Goal: Transaction & Acquisition: Purchase product/service

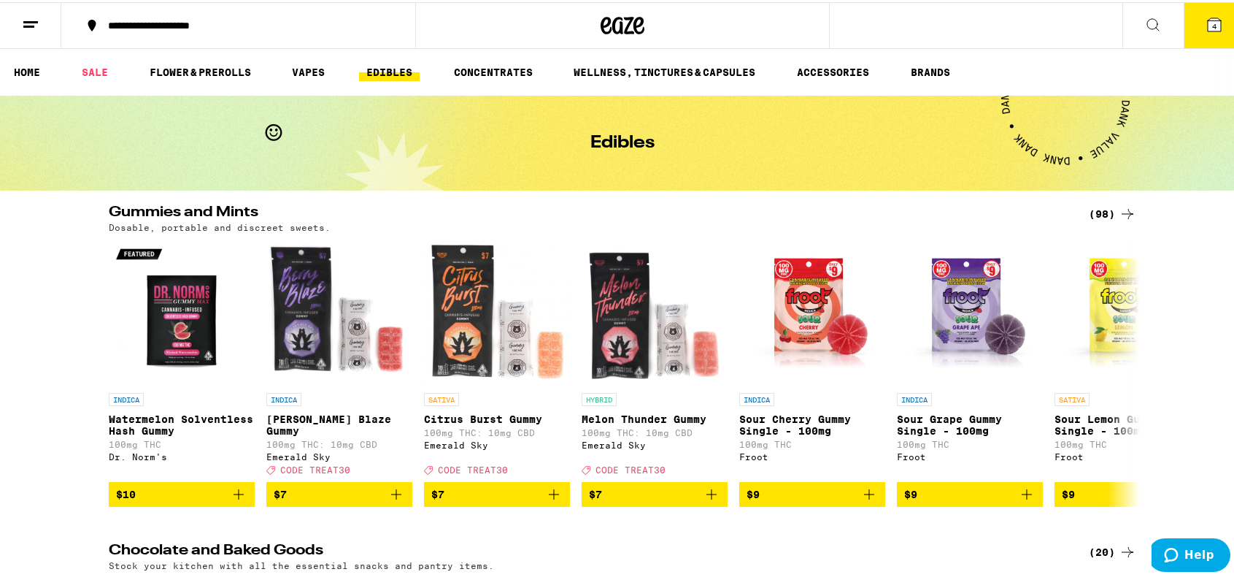
click at [1212, 22] on span "4" at bounding box center [1214, 24] width 4 height 9
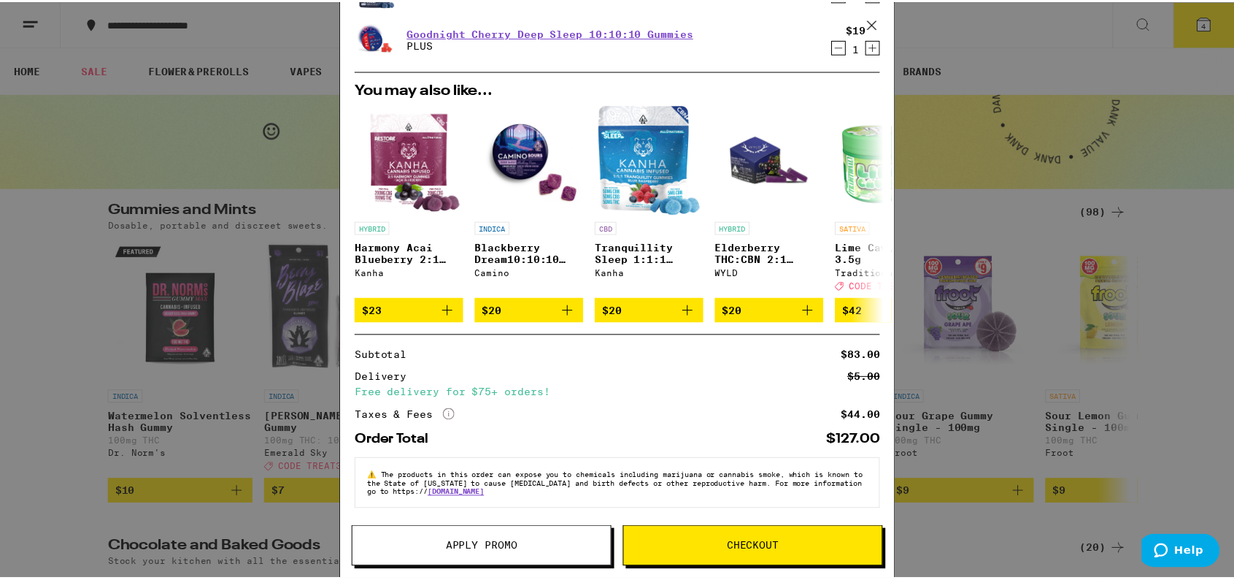
scroll to position [147, 0]
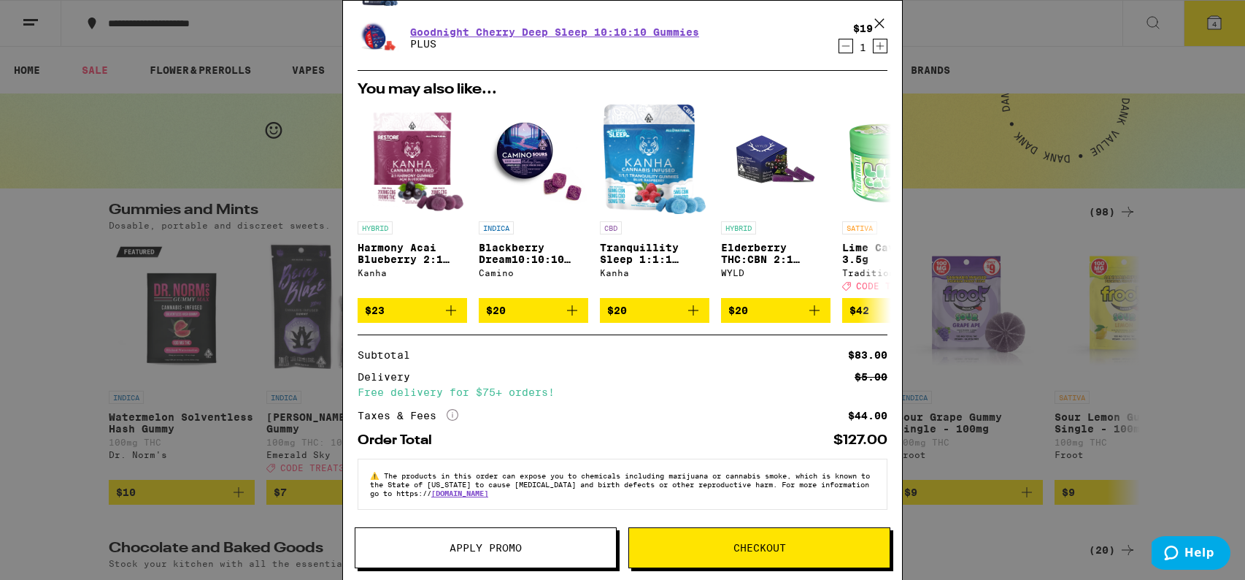
click at [763, 546] on span "Checkout" at bounding box center [760, 547] width 53 height 10
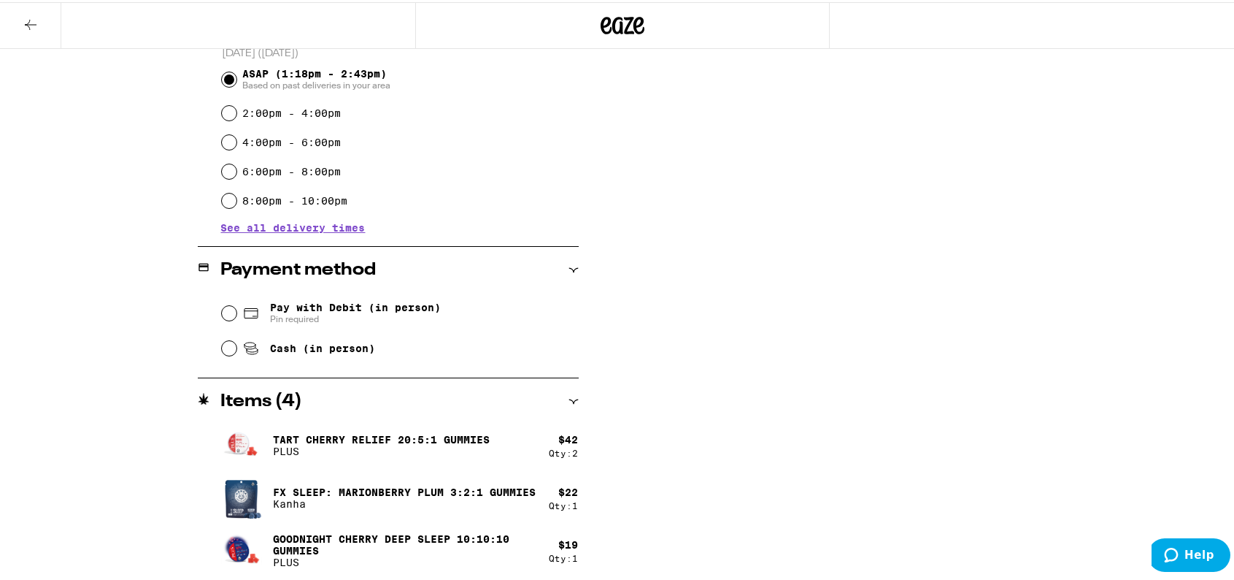
scroll to position [411, 0]
click at [222, 347] on input "Cash (in person)" at bounding box center [229, 344] width 15 height 15
radio input "true"
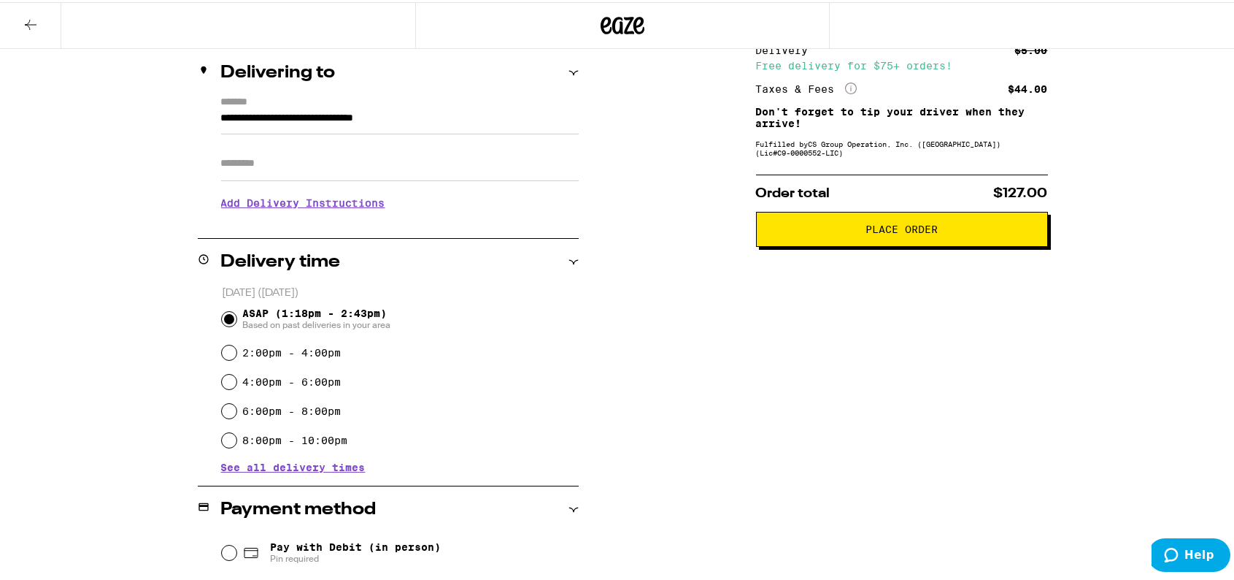
scroll to position [265, 0]
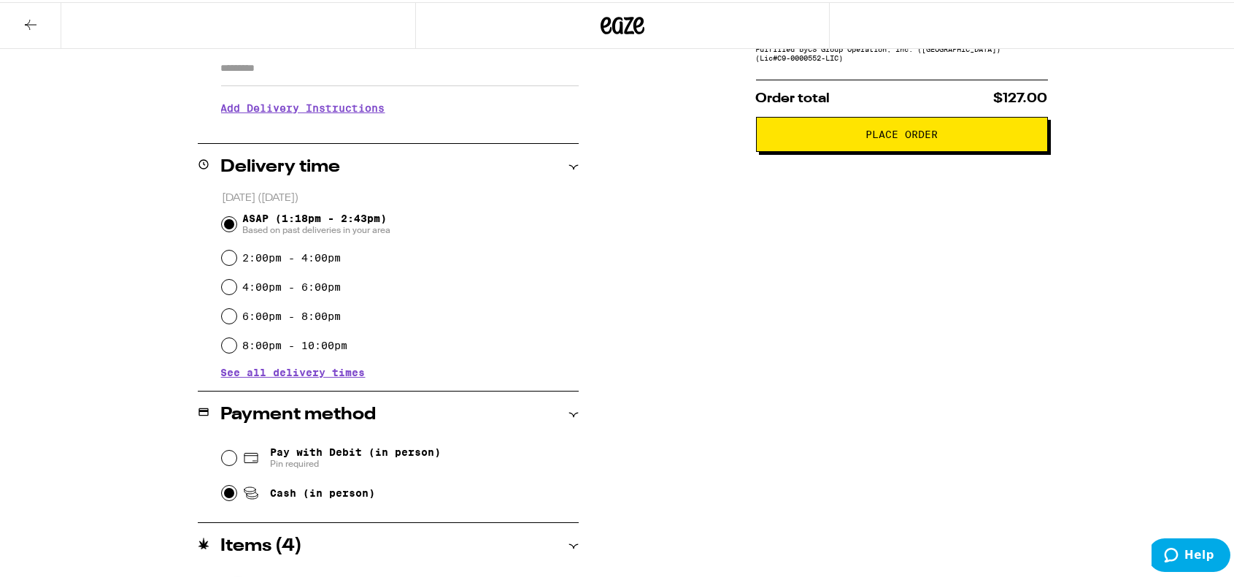
click at [915, 135] on span "Place Order" at bounding box center [902, 132] width 72 height 10
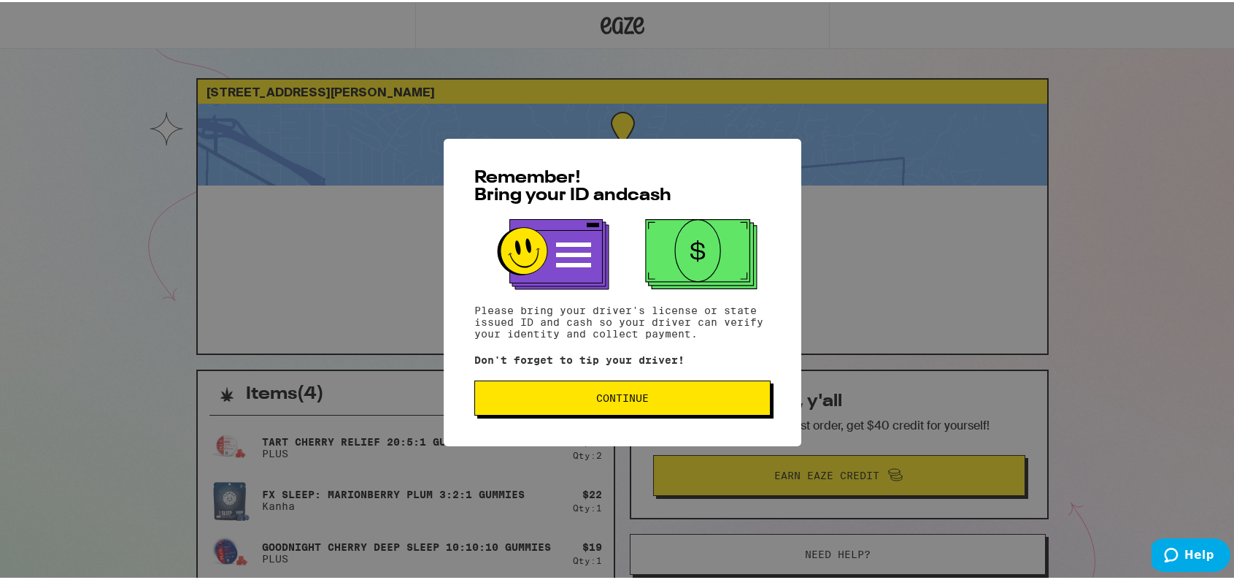
click at [612, 399] on span "Continue" at bounding box center [622, 396] width 53 height 10
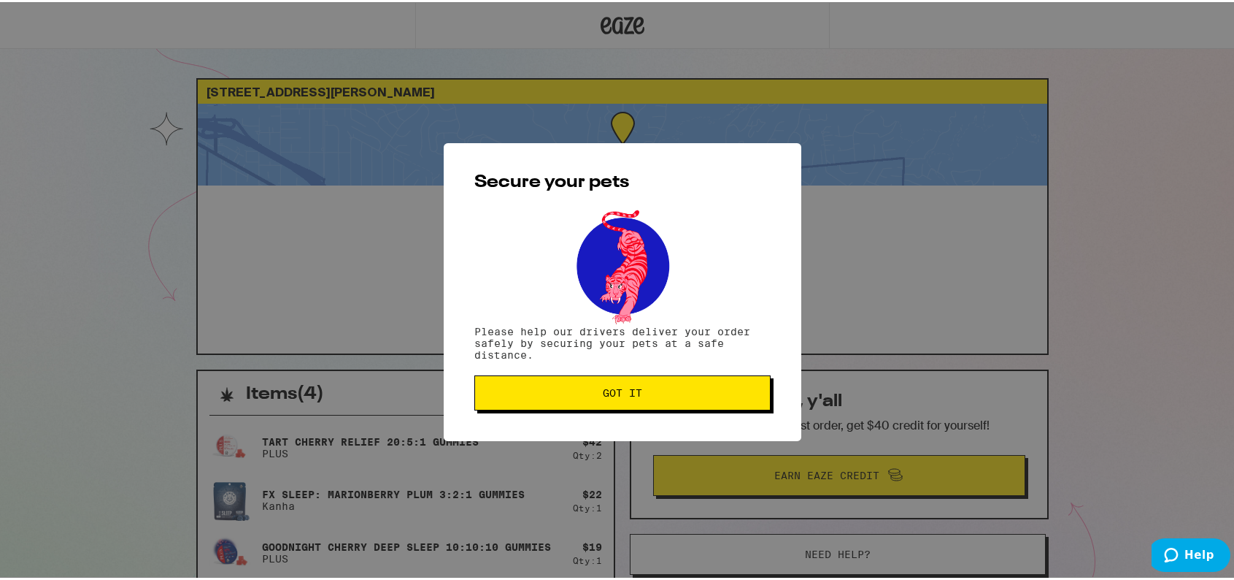
click at [624, 396] on span "Got it" at bounding box center [622, 390] width 39 height 10
